Goal: Information Seeking & Learning: Learn about a topic

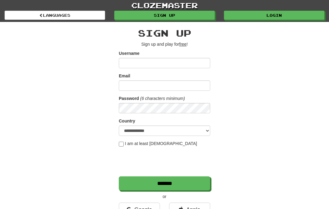
click at [280, 19] on link "Login" at bounding box center [274, 15] width 100 height 9
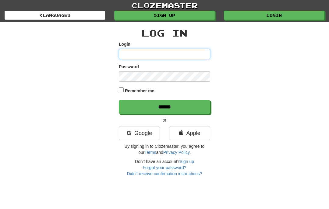
type input "**********"
click at [153, 108] on input "******" at bounding box center [164, 107] width 91 height 14
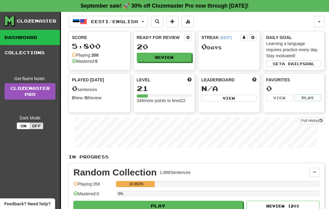
click at [179, 53] on button "Review" at bounding box center [164, 57] width 55 height 9
select select "**"
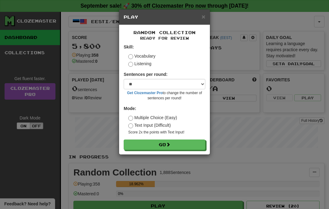
click at [162, 145] on button "Go" at bounding box center [165, 144] width 82 height 10
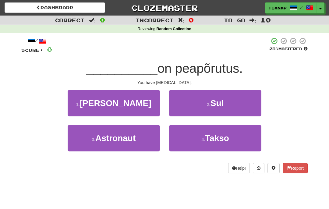
click at [218, 104] on span "Sul" at bounding box center [216, 102] width 13 height 9
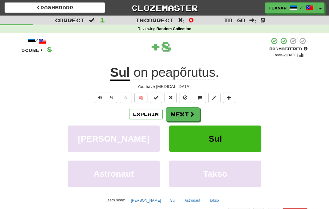
click at [186, 117] on button "Next" at bounding box center [183, 114] width 34 height 14
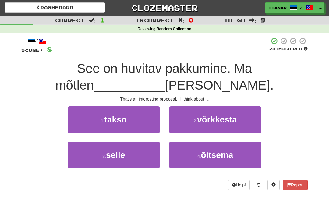
click at [143, 153] on button "3 . selle" at bounding box center [114, 155] width 92 height 26
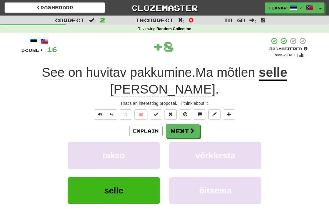
click at [135, 154] on button "takso" at bounding box center [114, 155] width 92 height 26
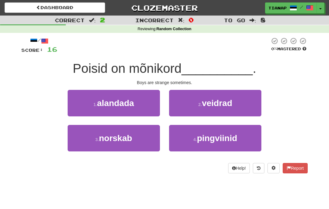
click at [219, 105] on span "veidrad" at bounding box center [217, 102] width 30 height 9
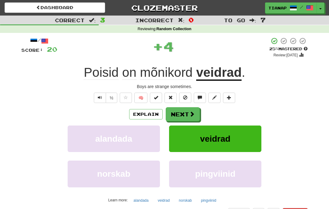
click at [189, 114] on span at bounding box center [191, 113] width 5 height 5
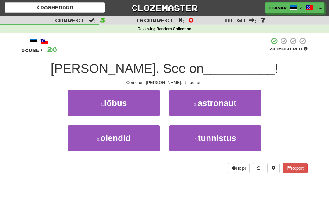
click at [148, 101] on button "1 . lõbus" at bounding box center [114, 103] width 92 height 26
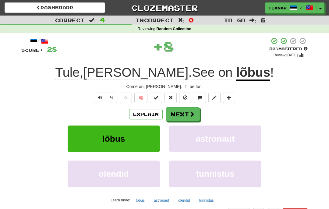
click at [188, 116] on button "Next" at bounding box center [183, 114] width 34 height 14
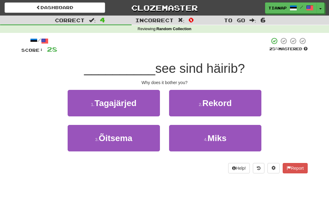
click at [242, 139] on button "4 . Miks" at bounding box center [215, 138] width 92 height 26
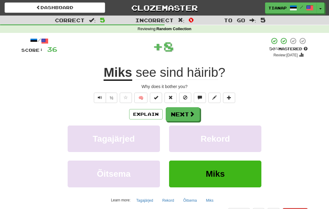
click at [175, 105] on div "/ Score: 36 + 8 50 % Mastered Review: 2025-10-01 Miks see sind häirib ? Why doe…" at bounding box center [164, 132] width 286 height 191
click at [185, 109] on button "Next" at bounding box center [183, 114] width 34 height 14
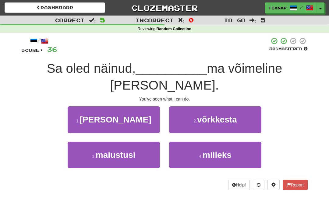
click at [246, 142] on button "4 . milleks" at bounding box center [215, 155] width 92 height 26
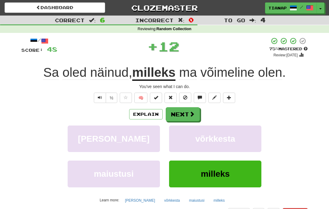
click at [175, 109] on button "Next" at bounding box center [183, 114] width 34 height 14
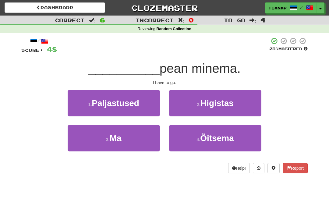
click at [150, 133] on button "3 . Ma" at bounding box center [114, 138] width 92 height 26
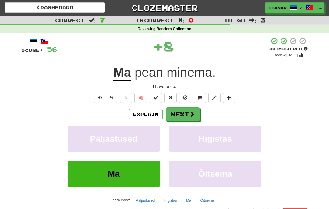
click at [185, 109] on button "Next" at bounding box center [183, 114] width 34 height 14
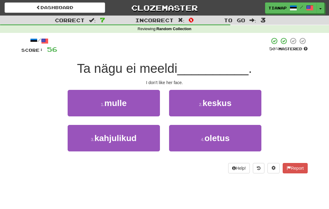
click at [244, 103] on button "2 . keskus" at bounding box center [215, 103] width 92 height 26
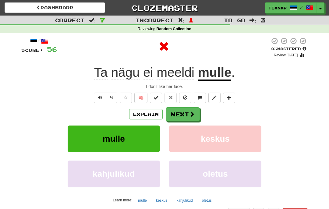
click at [185, 116] on button "Next" at bounding box center [183, 114] width 34 height 14
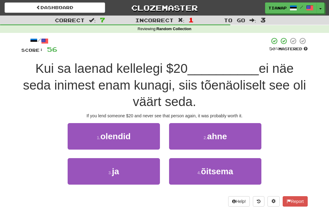
click at [142, 174] on button "3 . ja" at bounding box center [114, 171] width 92 height 26
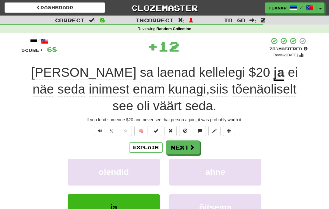
click at [182, 140] on button "Next" at bounding box center [183, 147] width 34 height 14
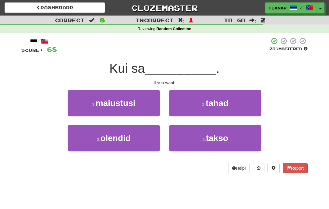
click at [242, 104] on button "2 . tahad" at bounding box center [215, 103] width 92 height 26
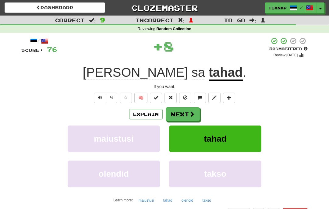
click at [193, 113] on span at bounding box center [191, 113] width 5 height 5
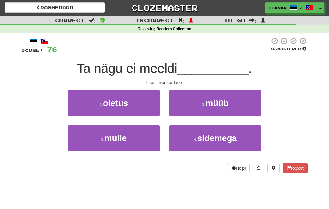
click at [142, 138] on button "3 . mulle" at bounding box center [114, 138] width 92 height 26
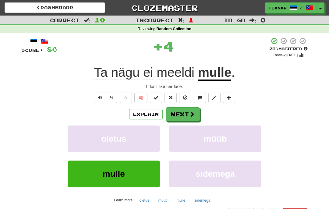
click at [197, 111] on button "Next" at bounding box center [183, 114] width 34 height 14
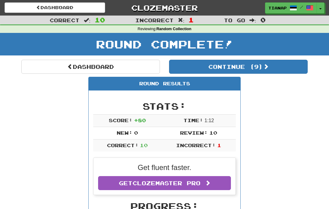
click at [228, 69] on button "Continue ( 9 )" at bounding box center [238, 67] width 139 height 14
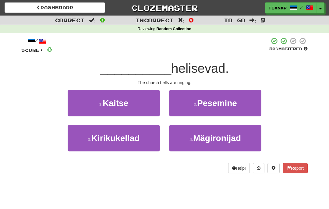
click at [141, 138] on button "3 . Kirikukellad" at bounding box center [114, 138] width 92 height 26
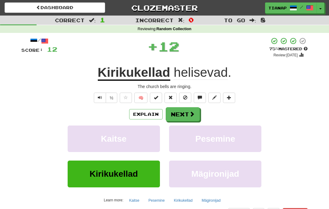
click at [183, 114] on button "Next" at bounding box center [183, 114] width 34 height 14
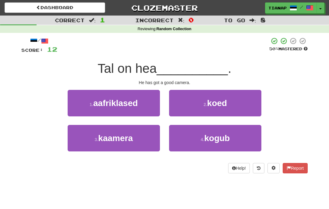
click at [145, 133] on button "3 . kaamera" at bounding box center [114, 138] width 92 height 26
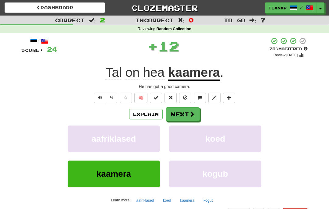
click at [181, 110] on button "Next" at bounding box center [183, 114] width 34 height 14
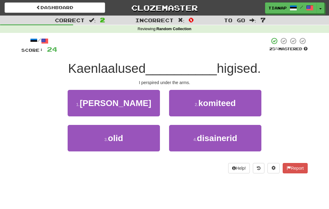
click at [248, 110] on button "2 . komiteed" at bounding box center [215, 103] width 92 height 26
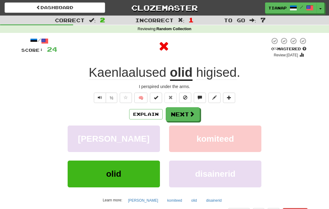
click at [188, 114] on button "Next" at bounding box center [183, 114] width 34 height 14
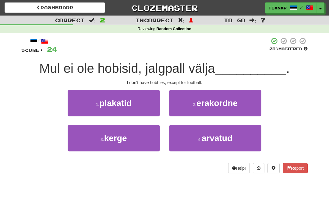
click at [133, 145] on button "3 . kerge" at bounding box center [114, 138] width 92 height 26
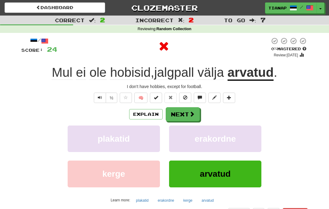
click at [185, 109] on button "Next" at bounding box center [183, 114] width 34 height 14
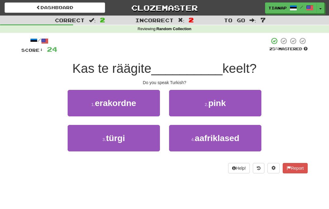
click at [142, 133] on button "3 . türgi" at bounding box center [114, 138] width 92 height 26
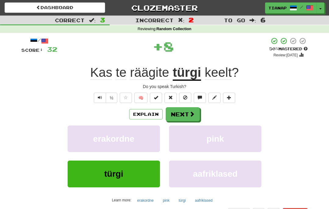
click at [178, 110] on button "Next" at bounding box center [183, 114] width 34 height 14
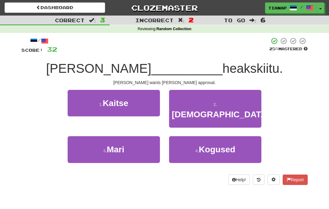
click at [150, 136] on button "3 . Mari" at bounding box center [114, 149] width 92 height 26
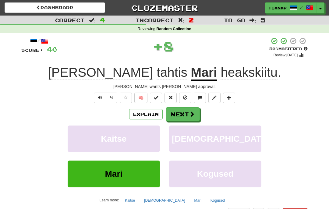
click at [179, 112] on button "Next" at bounding box center [183, 114] width 34 height 14
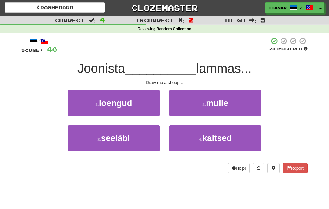
click at [239, 106] on button "2 . mulle" at bounding box center [215, 103] width 92 height 26
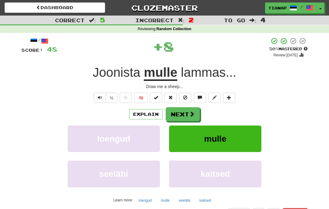
click at [182, 115] on button "Next" at bounding box center [183, 114] width 34 height 14
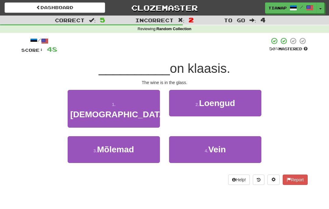
click at [233, 137] on button "4 . Vein" at bounding box center [215, 149] width 92 height 26
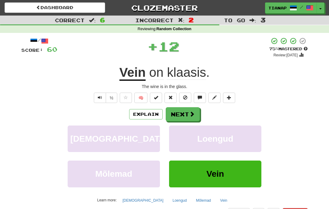
click at [180, 109] on button "Next" at bounding box center [183, 114] width 34 height 14
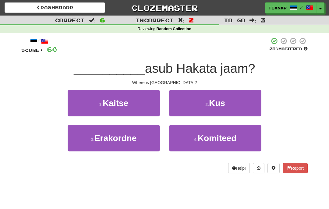
click at [240, 106] on button "2 . Kus" at bounding box center [215, 103] width 92 height 26
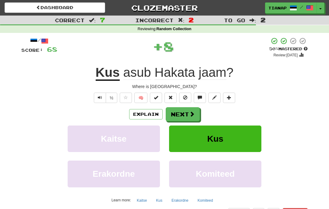
click at [195, 116] on button "Next" at bounding box center [183, 114] width 34 height 14
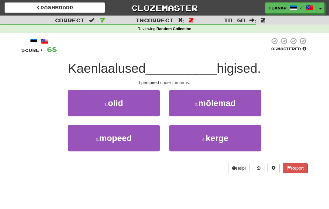
click at [144, 114] on button "1 . olid" at bounding box center [114, 103] width 92 height 26
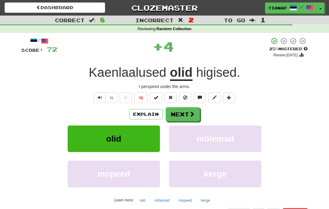
click at [195, 115] on button "Next" at bounding box center [183, 114] width 34 height 14
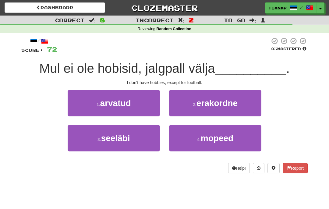
click at [142, 111] on button "1 . arvatud" at bounding box center [114, 103] width 92 height 26
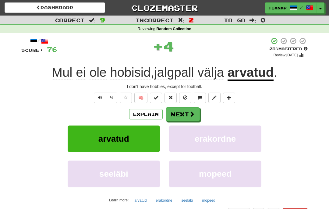
click at [196, 115] on button "Next" at bounding box center [183, 114] width 34 height 14
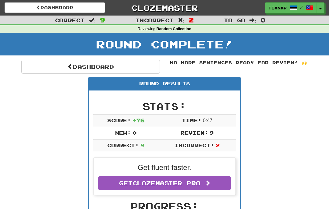
click at [152, 66] on link "Dashboard" at bounding box center [90, 67] width 139 height 14
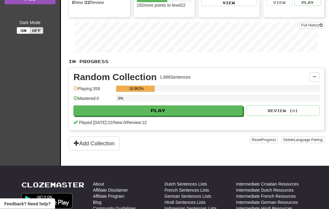
scroll to position [95, 0]
click at [184, 111] on button "Play" at bounding box center [157, 110] width 169 height 10
select select "**"
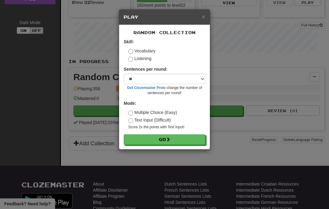
click at [173, 135] on button "Go" at bounding box center [165, 139] width 82 height 10
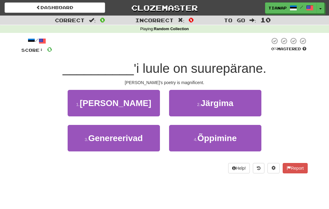
click at [150, 107] on button "1 . Baudelaire" at bounding box center [114, 103] width 92 height 26
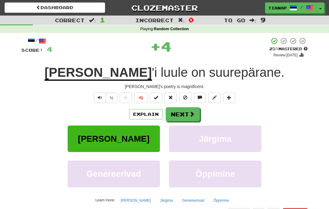
click at [194, 113] on span at bounding box center [191, 113] width 5 height 5
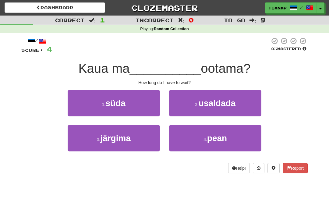
click at [226, 139] on span "pean" at bounding box center [217, 137] width 20 height 9
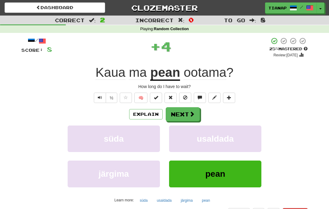
click at [176, 112] on button "Next" at bounding box center [183, 114] width 34 height 14
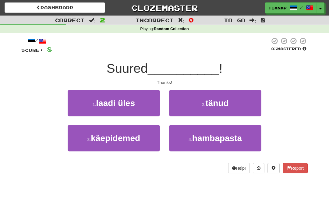
click at [240, 110] on button "2 . tänud" at bounding box center [215, 103] width 92 height 26
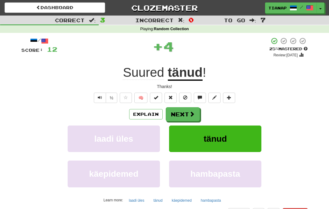
click at [190, 115] on span at bounding box center [191, 113] width 5 height 5
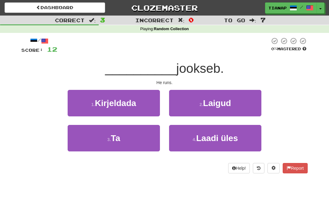
click at [145, 135] on button "3 . Ta" at bounding box center [114, 138] width 92 height 26
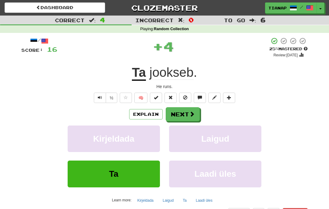
click at [174, 113] on button "Next" at bounding box center [183, 114] width 34 height 14
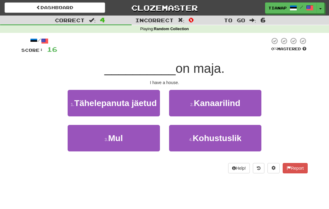
click at [146, 143] on button "3 . Mul" at bounding box center [114, 138] width 92 height 26
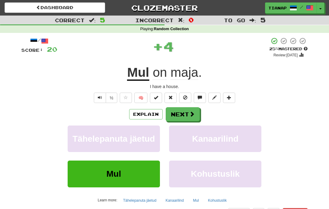
click at [176, 111] on button "Next" at bounding box center [183, 114] width 34 height 14
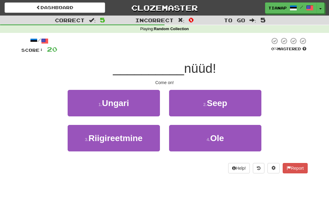
click at [237, 138] on button "4 . Ole" at bounding box center [215, 138] width 92 height 26
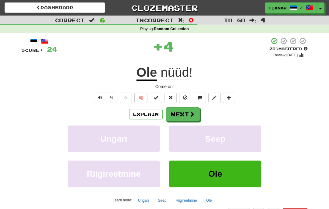
click at [180, 114] on button "Next" at bounding box center [183, 114] width 34 height 14
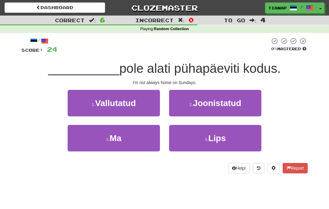
click at [148, 132] on button "3 . Ma" at bounding box center [114, 138] width 92 height 26
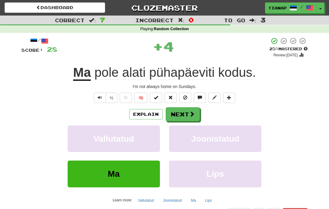
click at [190, 113] on span at bounding box center [191, 113] width 5 height 5
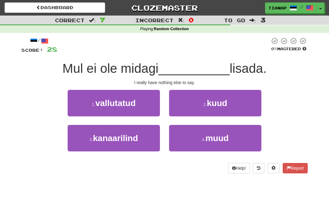
click at [237, 138] on button "4 . muud" at bounding box center [215, 138] width 92 height 26
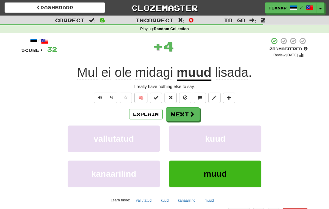
click at [181, 109] on button "Next" at bounding box center [183, 114] width 34 height 14
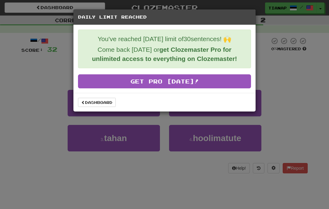
click at [107, 106] on link "Dashboard" at bounding box center [97, 102] width 38 height 9
